Goal: Transaction & Acquisition: Purchase product/service

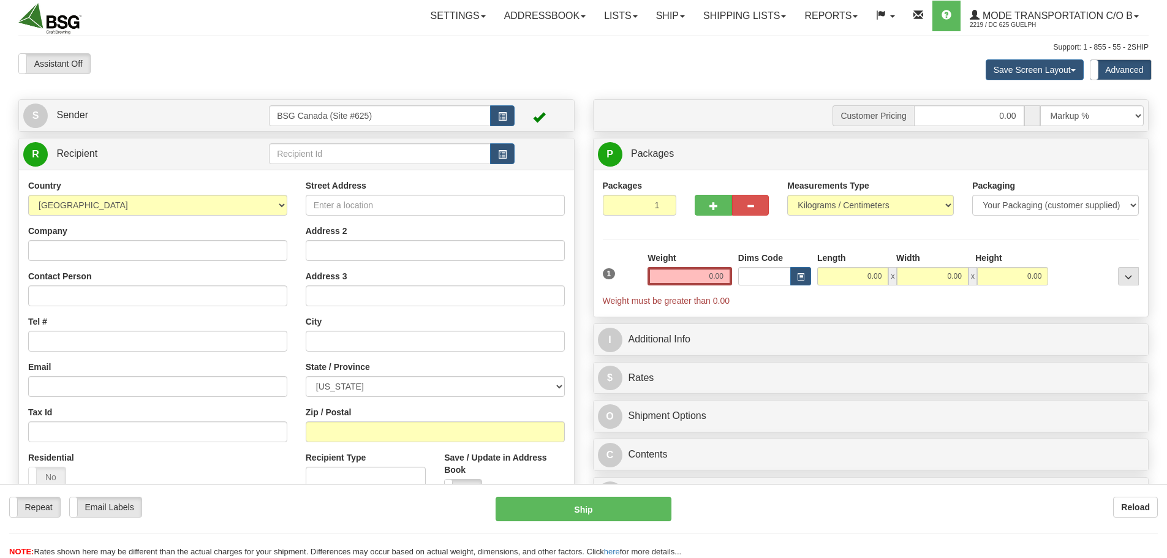
click at [314, 154] on input "text" at bounding box center [380, 153] width 222 height 21
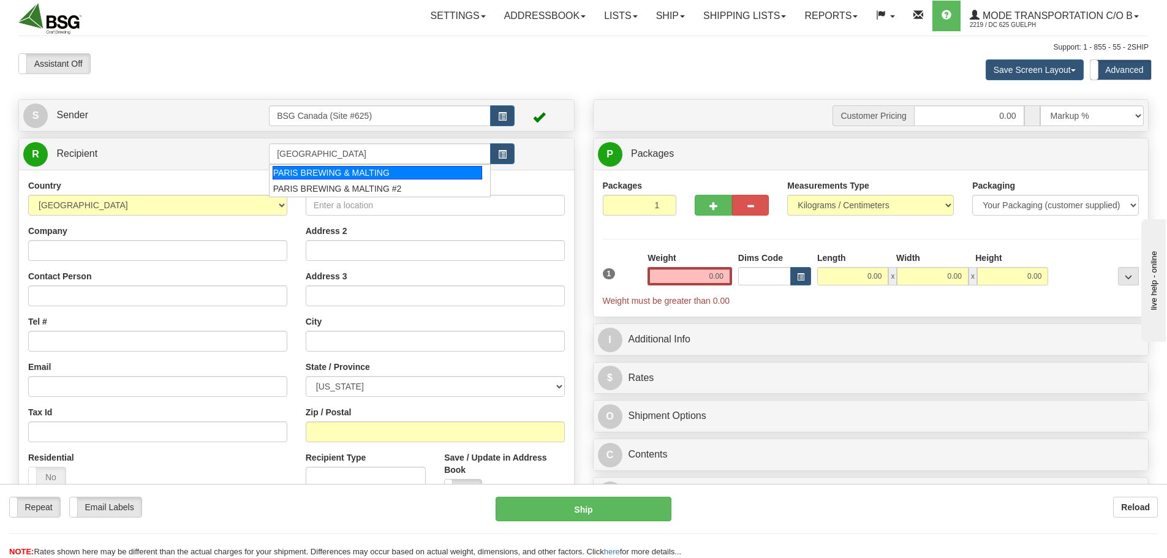
click at [370, 170] on div "PARIS BREWING & MALTING" at bounding box center [378, 172] width 210 height 13
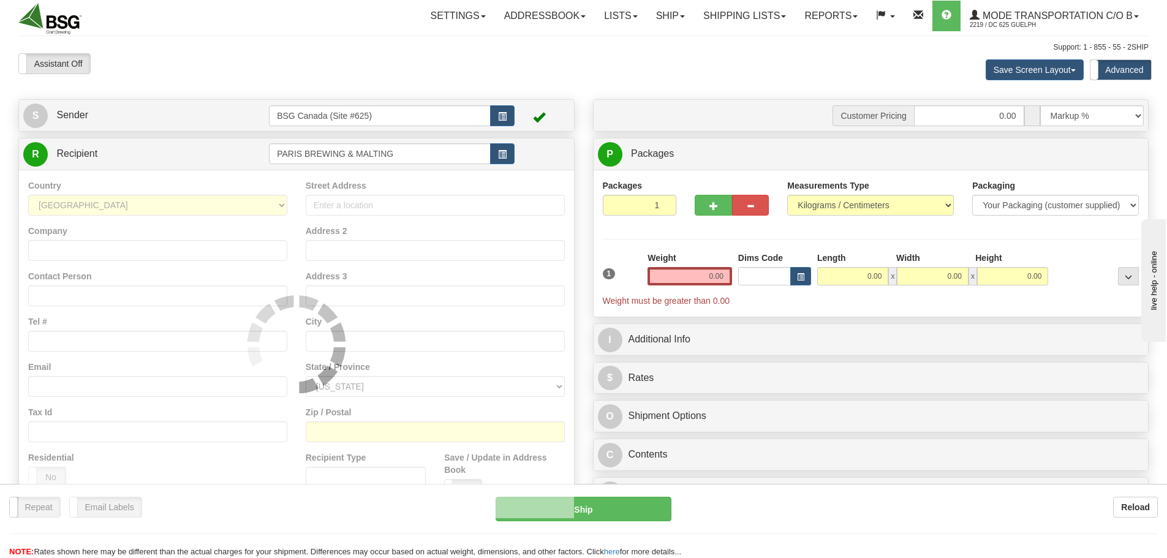
type input "PARIS BREWING & MALTING"
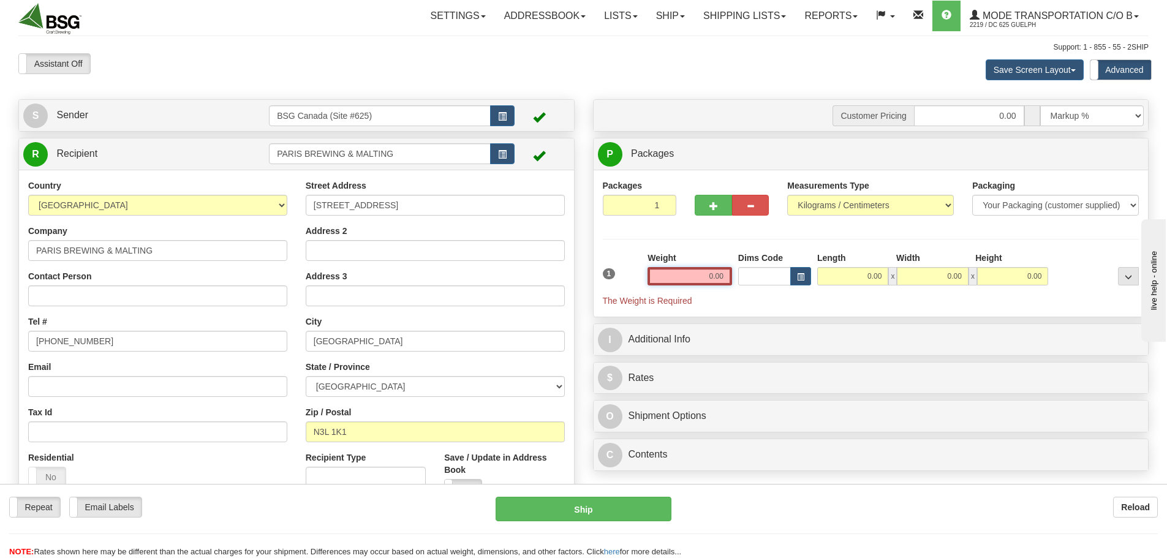
drag, startPoint x: 705, startPoint y: 276, endPoint x: 770, endPoint y: 279, distance: 65.7
click at [768, 279] on div "1 Weight 0.00 Dims Code 0.00" at bounding box center [871, 279] width 543 height 55
paste input "26.96"
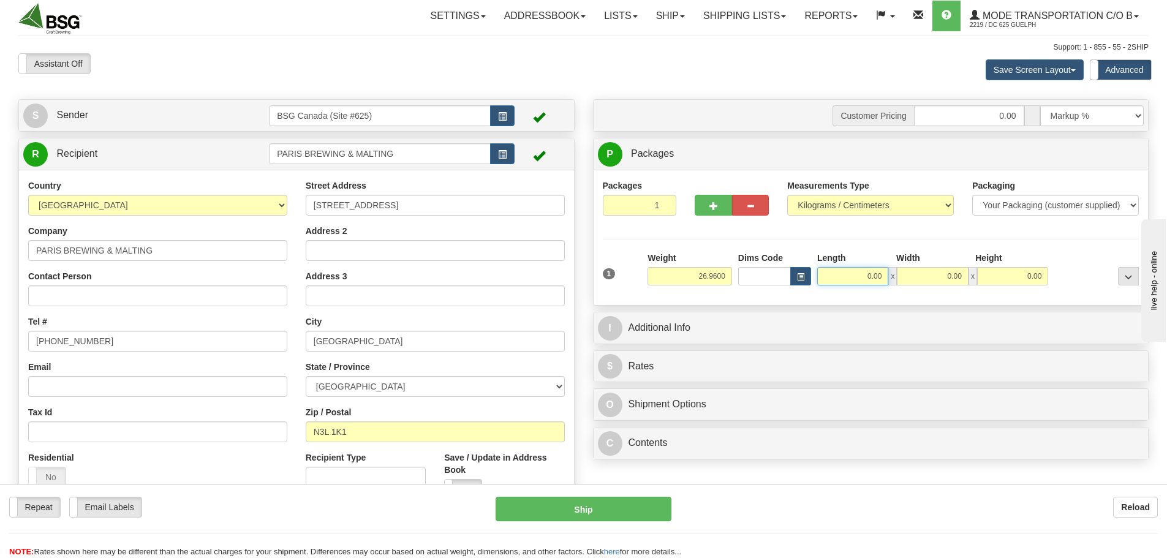
type input "26.96"
click at [842, 282] on input "0.00" at bounding box center [852, 276] width 71 height 18
type input "15.00"
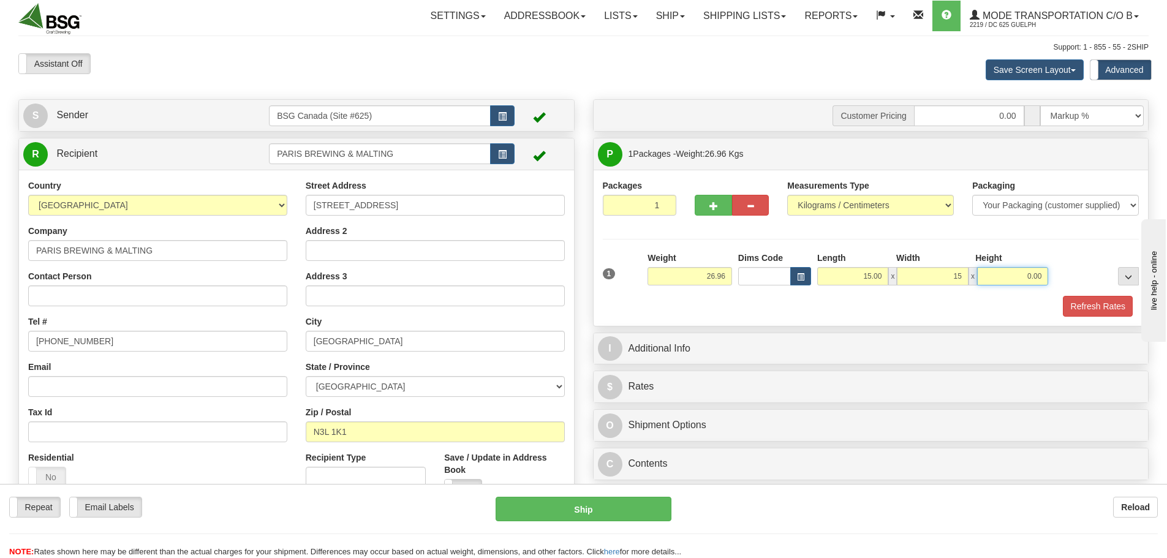
type input "15.00"
click at [1097, 300] on button "Refresh Rates" at bounding box center [1098, 306] width 70 height 21
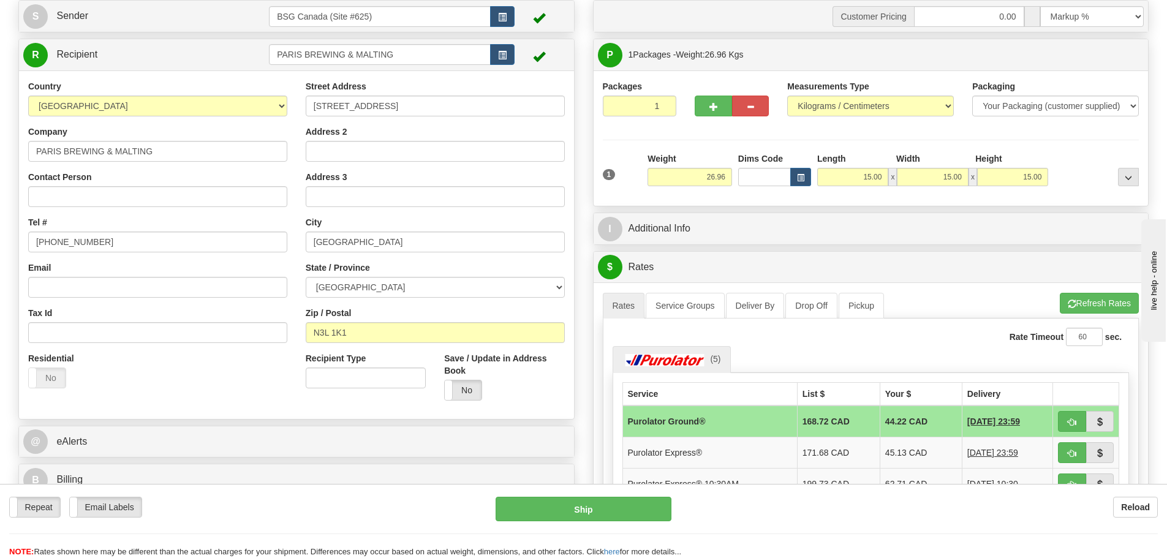
scroll to position [123, 0]
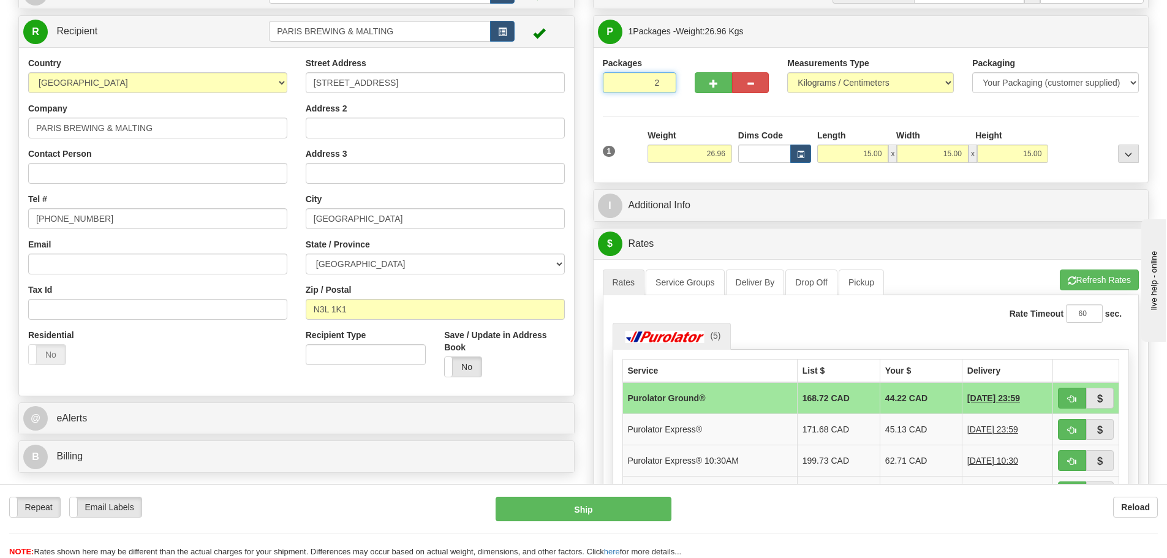
type input "2"
click at [667, 80] on input "2" at bounding box center [640, 82] width 74 height 21
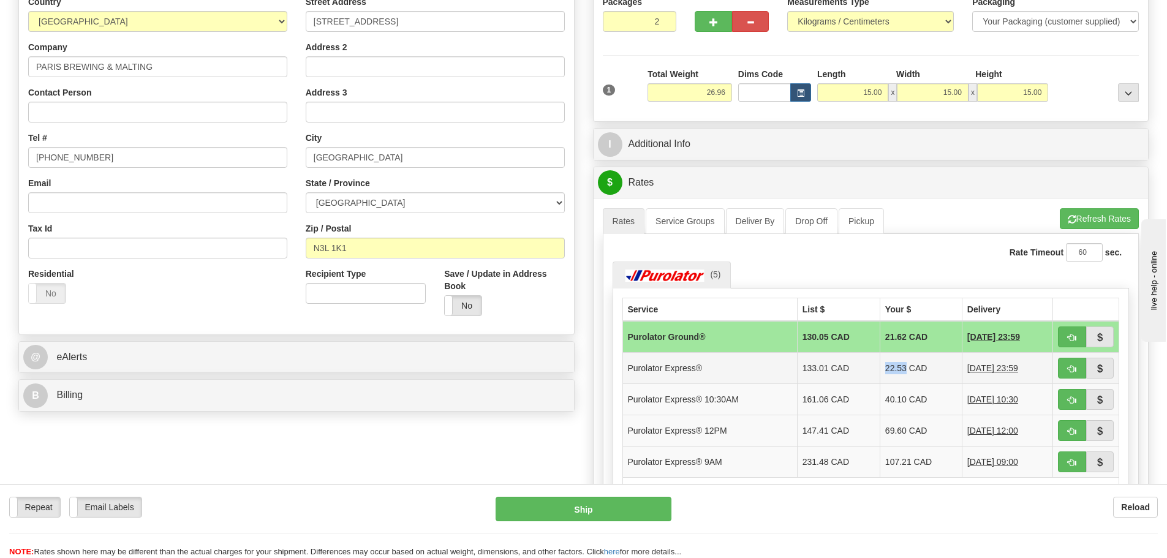
drag, startPoint x: 873, startPoint y: 368, endPoint x: 895, endPoint y: 368, distance: 21.4
click at [895, 368] on td "22.53 CAD" at bounding box center [921, 367] width 82 height 31
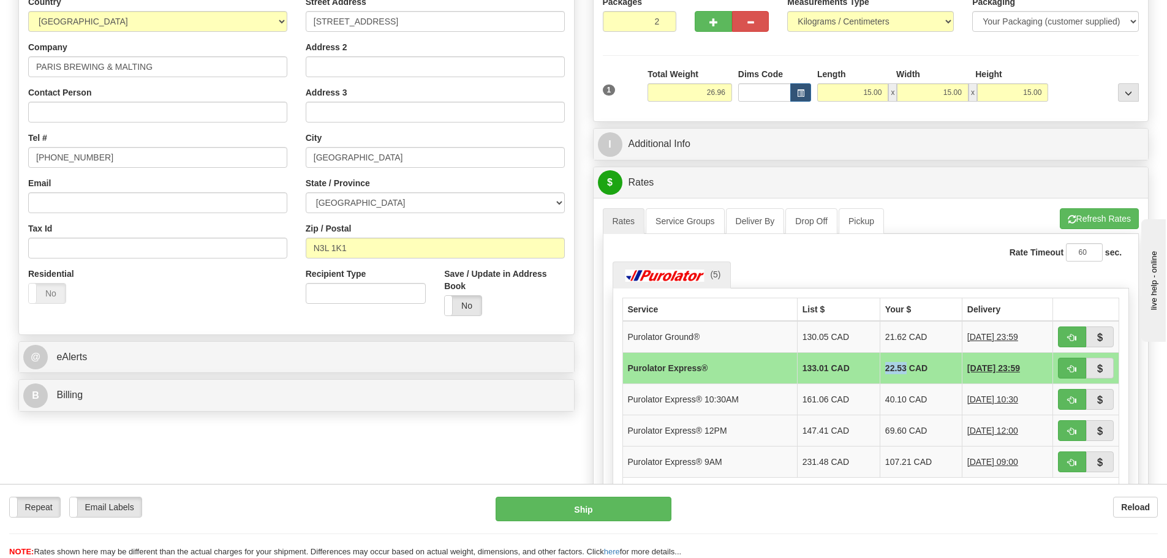
copy td "22.53"
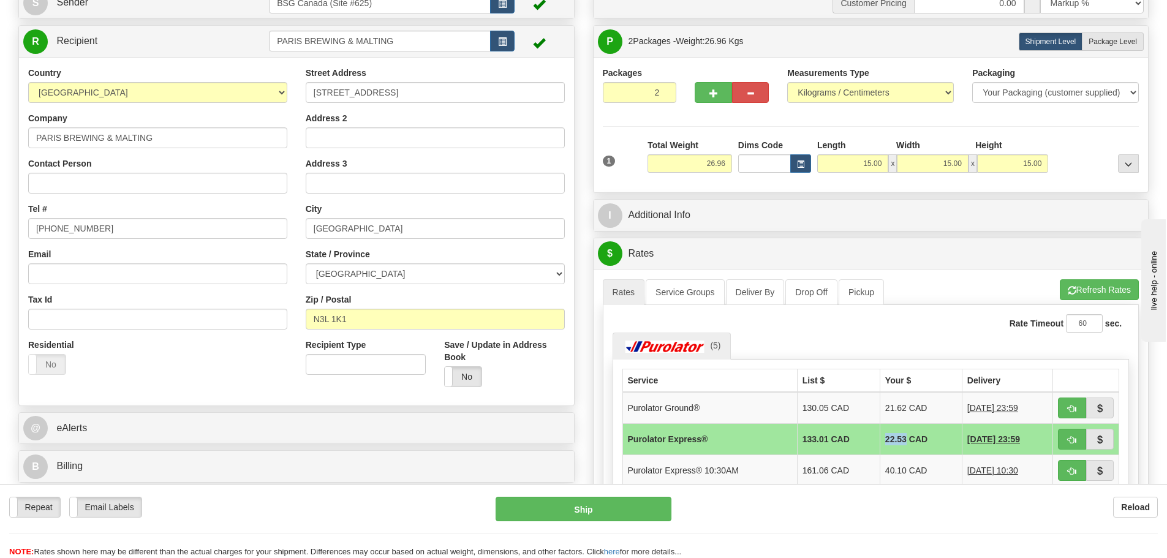
scroll to position [0, 0]
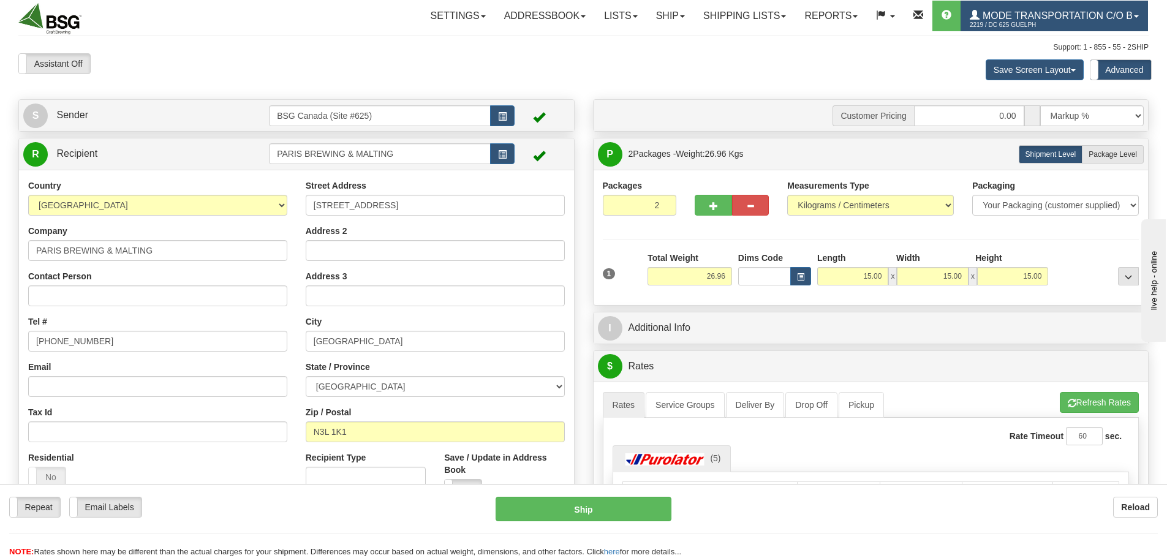
drag, startPoint x: 1017, startPoint y: 26, endPoint x: 1020, endPoint y: 37, distance: 11.0
click at [1017, 26] on span "2219 / DC 625 Guelph" at bounding box center [1016, 25] width 92 height 12
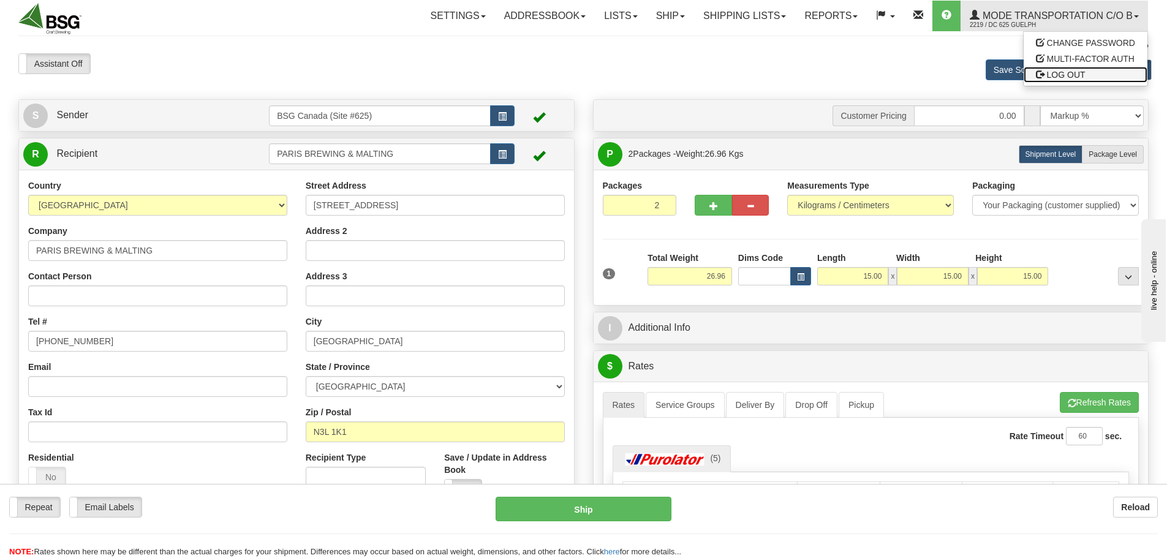
click at [1054, 72] on span "LOG OUT" at bounding box center [1066, 75] width 39 height 10
